Goal: Use online tool/utility

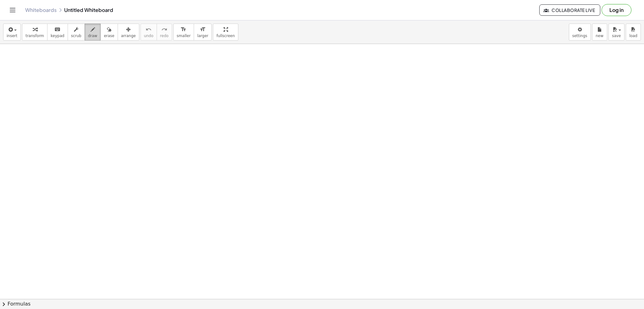
click at [90, 34] on button "draw" at bounding box center [93, 32] width 16 height 17
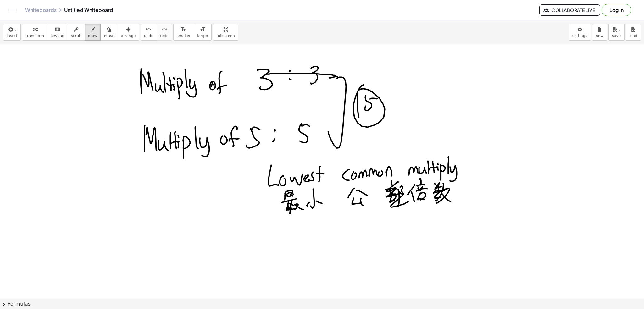
drag, startPoint x: 266, startPoint y: 75, endPoint x: 328, endPoint y: 78, distance: 61.7
click at [107, 32] on icon "button" at bounding box center [109, 30] width 4 height 8
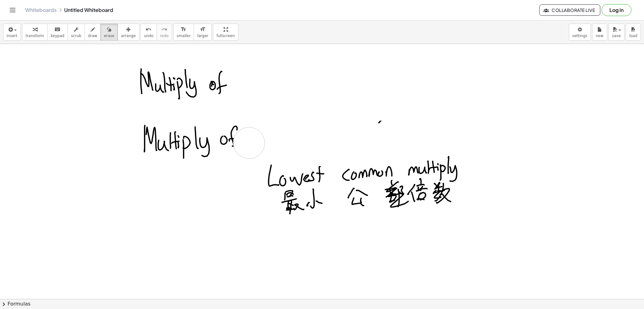
drag, startPoint x: 260, startPoint y: 74, endPoint x: 150, endPoint y: 6, distance: 129.8
click at [91, 31] on icon "button" at bounding box center [93, 30] width 4 height 8
